Goal: Navigation & Orientation: Go to known website

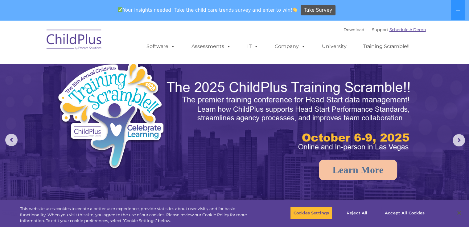
select select "MEDIUM"
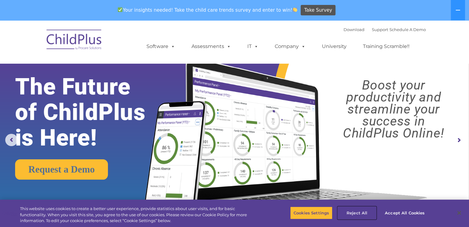
click at [359, 211] on button "Reject All" at bounding box center [356, 213] width 39 height 13
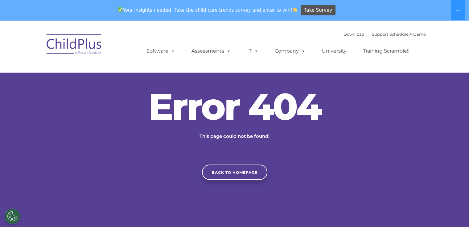
click at [80, 45] on img at bounding box center [74, 45] width 62 height 31
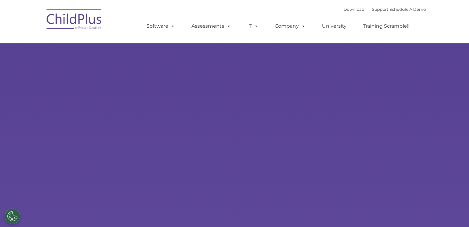
select select "MEDIUM"
